Goal: Book appointment/travel/reservation

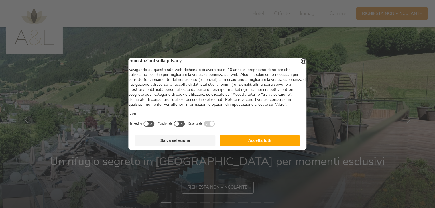
click at [260, 146] on button "Accetta tutti" at bounding box center [260, 140] width 80 height 11
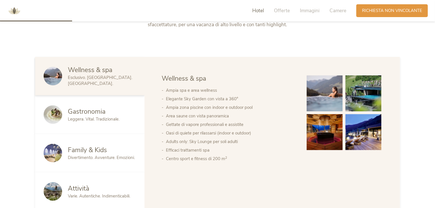
scroll to position [285, 0]
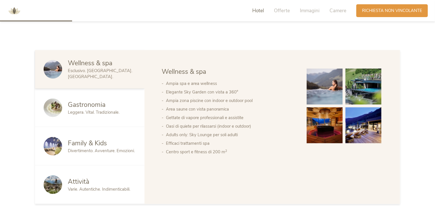
click at [88, 149] on span "Divertimento. Avventure. Emozioni." at bounding box center [101, 151] width 67 height 6
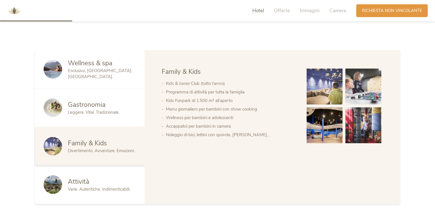
click at [327, 88] on img at bounding box center [324, 87] width 36 height 36
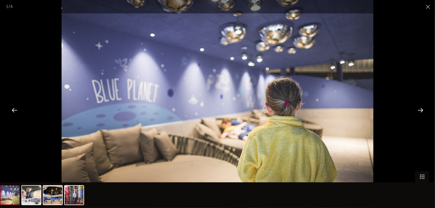
click at [420, 108] on div at bounding box center [420, 110] width 18 height 18
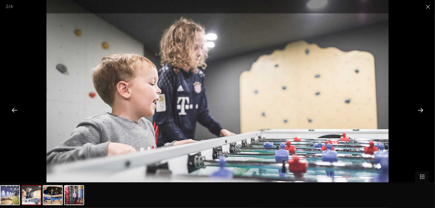
click at [420, 108] on div at bounding box center [420, 110] width 18 height 18
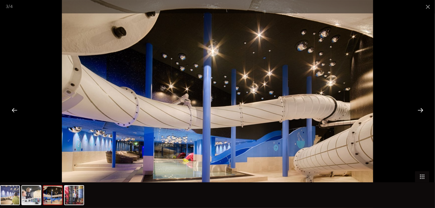
click at [420, 108] on div at bounding box center [420, 110] width 18 height 18
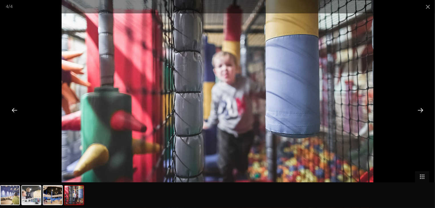
click at [420, 108] on div at bounding box center [420, 110] width 18 height 18
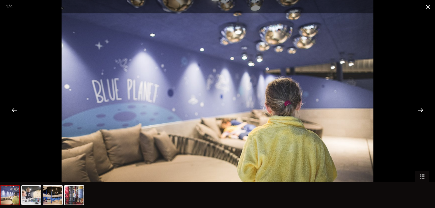
click at [429, 8] on span at bounding box center [427, 6] width 14 height 13
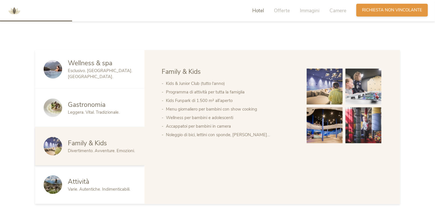
click at [375, 13] on div "Richiesta Richiesta non vincolante" at bounding box center [391, 10] width 71 height 13
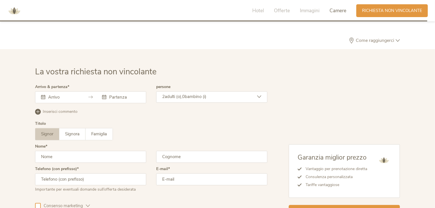
scroll to position [1690, 0]
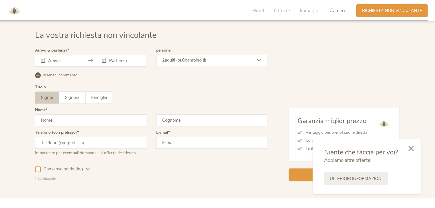
click at [411, 149] on icon at bounding box center [410, 148] width 5 height 5
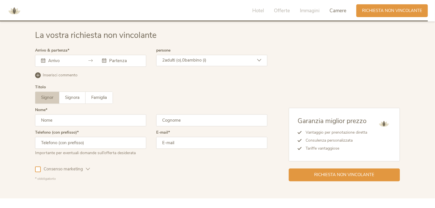
click at [66, 61] on input "text" at bounding box center [63, 61] width 32 height 6
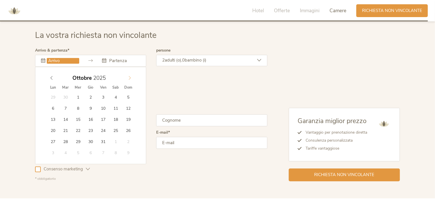
click at [128, 76] on icon at bounding box center [130, 78] width 4 height 4
type input "05.12.2025"
type input "08.12.2025"
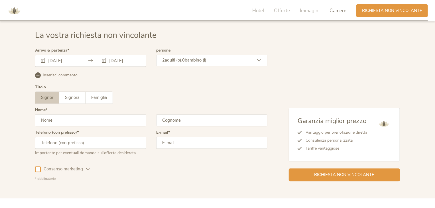
click at [73, 117] on input "text" at bounding box center [90, 120] width 111 height 12
type input "Enzo"
type input "Cervoni"
type input "3208161141"
type input "encervo@gmail.com"
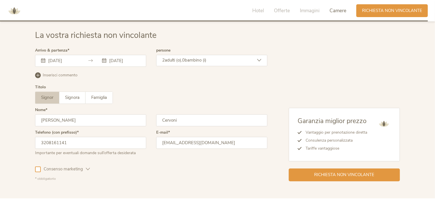
drag, startPoint x: 116, startPoint y: 140, endPoint x: 23, endPoint y: 140, distance: 93.4
click at [23, 140] on div "La vostra richiesta non vincolante Arrivo & partenza 05.12.2025 08.12.2025 Dice…" at bounding box center [217, 106] width 435 height 186
click at [40, 169] on div "Consenso marketing" at bounding box center [62, 168] width 55 height 17
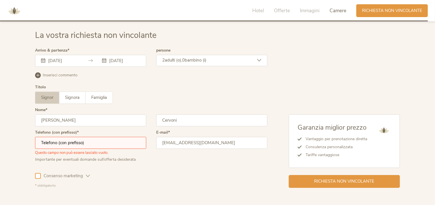
click at [74, 144] on input "text" at bounding box center [90, 143] width 111 height 12
type input "3208161141"
click at [38, 173] on div "Consenso marketing" at bounding box center [62, 175] width 55 height 17
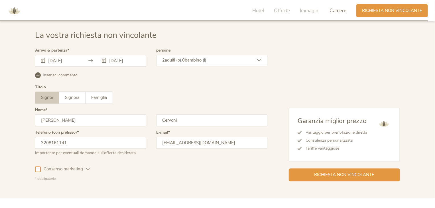
click at [38, 168] on div at bounding box center [38, 169] width 6 height 6
click at [86, 167] on icon at bounding box center [88, 169] width 4 height 4
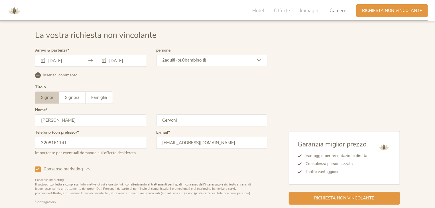
click at [196, 61] on span "bambino (i)" at bounding box center [196, 60] width 22 height 6
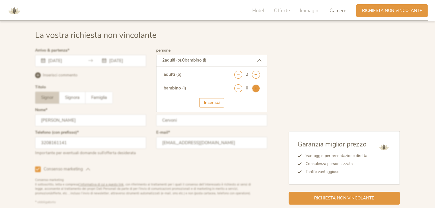
click at [258, 89] on icon at bounding box center [256, 88] width 8 height 8
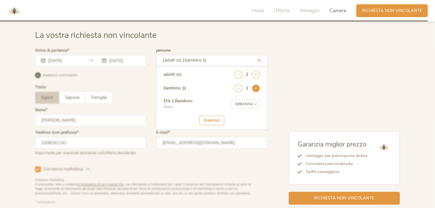
click at [258, 89] on icon at bounding box center [256, 88] width 8 height 8
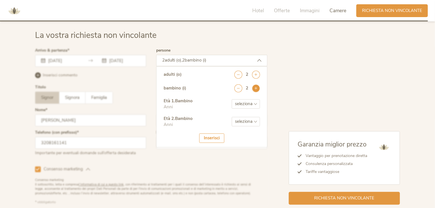
click at [258, 89] on icon at bounding box center [256, 88] width 8 height 8
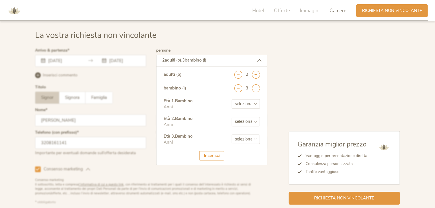
drag, startPoint x: 247, startPoint y: 103, endPoint x: 243, endPoint y: 108, distance: 7.1
click at [247, 103] on select "seleziona 0 1 2 3 4 5 6 7 8 9 10 11 12 13 14 15 16 17" at bounding box center [245, 103] width 28 height 9
select select "5"
click at [231, 99] on select "seleziona 0 1 2 3 4 5 6 7 8 9 10 11 12 13 14 15 16 17" at bounding box center [245, 103] width 28 height 9
click at [239, 120] on select "seleziona 0 1 2 3 4 5 6 7 8 9 10 11 12 13 14 15 16 17" at bounding box center [245, 121] width 28 height 9
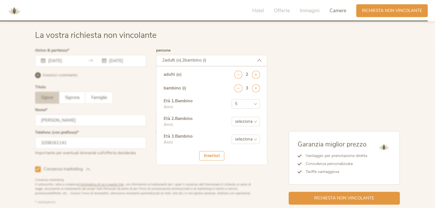
select select "6"
click at [231, 117] on select "seleziona 0 1 2 3 4 5 6 7 8 9 10 11 12 13 14 15 16 17" at bounding box center [245, 121] width 28 height 9
click at [240, 139] on select "seleziona 0 1 2 3 4 5 6 7 8 9 10 11 12 13 14 15 16 17" at bounding box center [245, 138] width 28 height 9
select select "9"
click at [231, 134] on select "seleziona 0 1 2 3 4 5 6 7 8 9 10 11 12 13 14 15 16 17" at bounding box center [245, 138] width 28 height 9
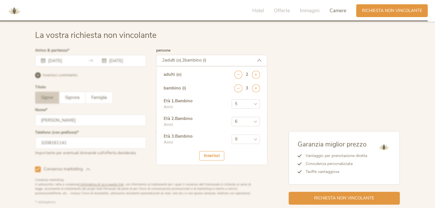
click at [212, 154] on div "Inserisci" at bounding box center [211, 155] width 25 height 9
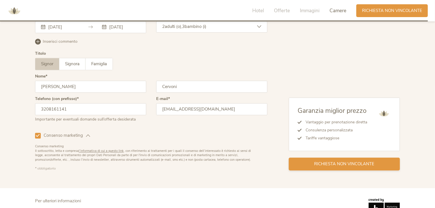
scroll to position [1714, 0]
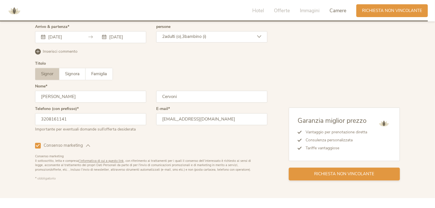
click at [321, 172] on span "Richiesta non vincolante" at bounding box center [344, 174] width 60 height 6
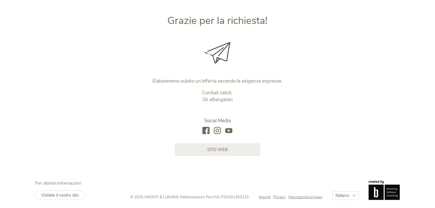
scroll to position [67, 0]
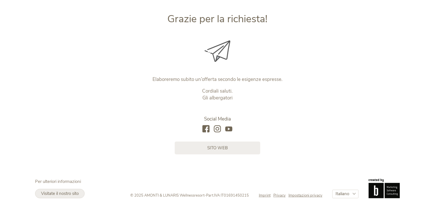
click at [51, 194] on span "Visitate il nostro sito" at bounding box center [60, 193] width 38 height 6
